Goal: Browse casually: Explore the website without a specific task or goal

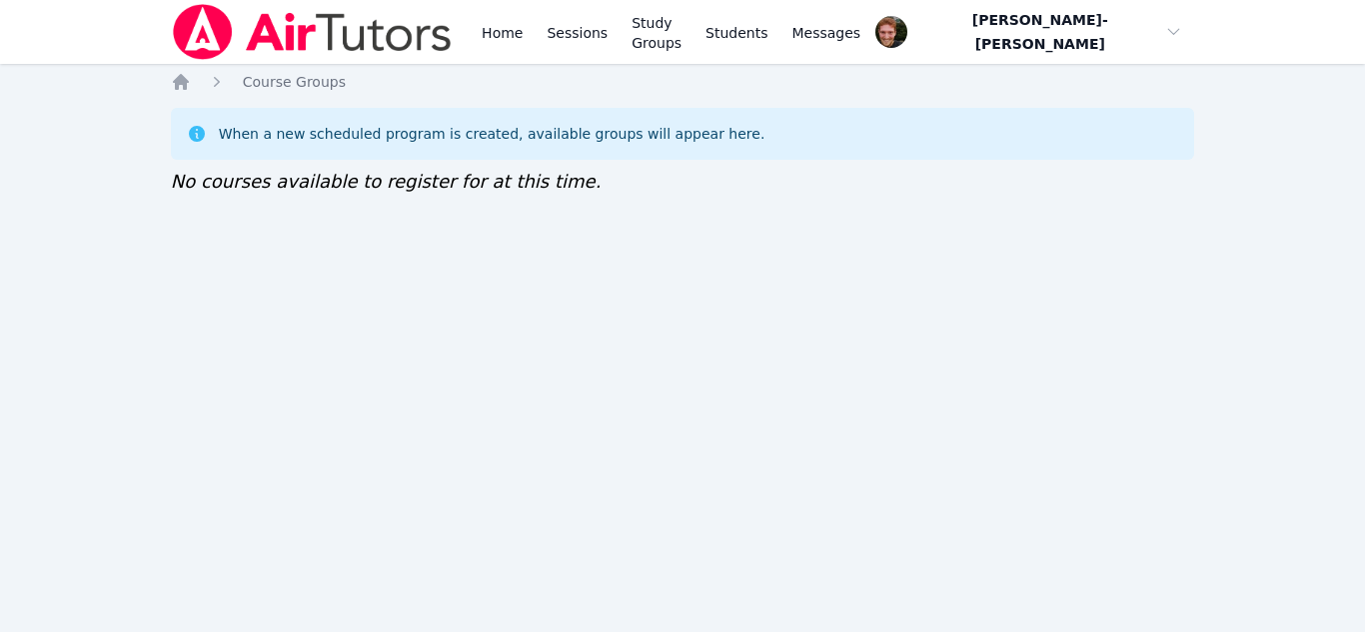
click at [396, 604] on div "Home Sessions Study Groups Students Messages Open user menu Vincent Astray-Cane…" at bounding box center [682, 316] width 1365 height 632
